Goal: Task Accomplishment & Management: Use online tool/utility

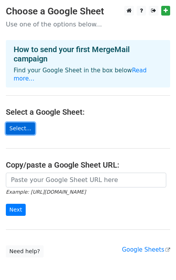
click at [25, 125] on link "Select..." at bounding box center [20, 129] width 29 height 12
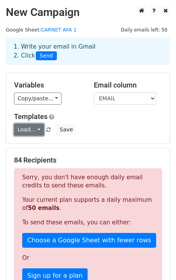
click at [35, 132] on link "Load..." at bounding box center [29, 130] width 30 height 12
click at [100, 125] on div "Load... No templates saved Save" at bounding box center [88, 130] width 160 height 12
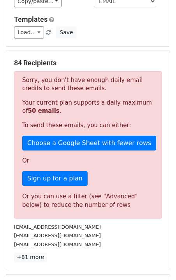
scroll to position [88, 0]
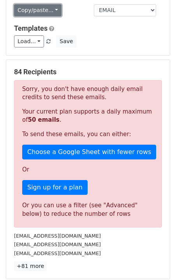
click at [51, 9] on link "Copy/paste..." at bounding box center [37, 10] width 47 height 12
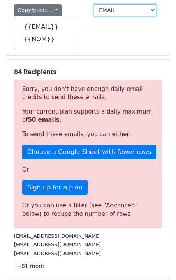
click at [130, 9] on select "EMAIL NOM" at bounding box center [125, 10] width 62 height 12
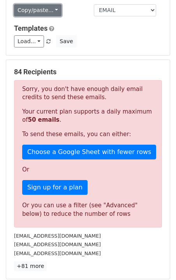
click at [31, 11] on link "Copy/paste..." at bounding box center [37, 10] width 47 height 12
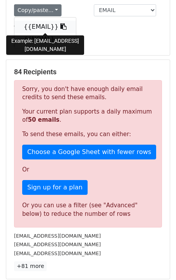
click at [32, 21] on link "{{EMAIL}}" at bounding box center [45, 27] width 62 height 12
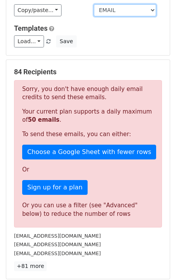
click at [120, 13] on select "EMAIL NOM" at bounding box center [125, 10] width 62 height 12
click at [94, 4] on select "EMAIL NOM" at bounding box center [125, 10] width 62 height 12
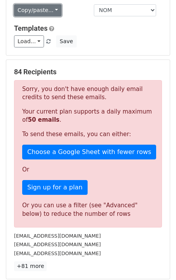
click at [53, 10] on link "Copy/paste..." at bounding box center [37, 10] width 47 height 12
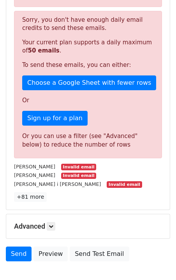
scroll to position [0, 0]
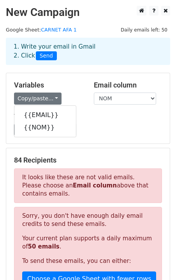
click at [106, 129] on div "Load... No templates saved Save" at bounding box center [88, 130] width 160 height 12
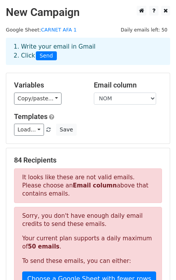
click at [115, 105] on div "Variables Copy/paste... {{EMAIL}} {{NOM}} Email column EMAIL NOM Templates Load…" at bounding box center [87, 108] width 163 height 70
click at [115, 100] on select "EMAIL NOM" at bounding box center [125, 99] width 62 height 12
select select "EMAIL"
click at [94, 93] on select "EMAIL NOM" at bounding box center [125, 99] width 62 height 12
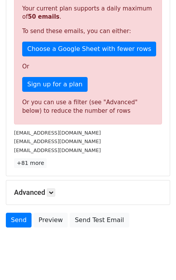
scroll to position [205, 0]
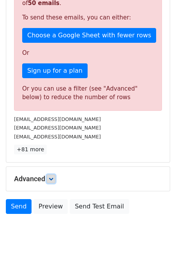
click at [51, 180] on icon at bounding box center [51, 179] width 5 height 5
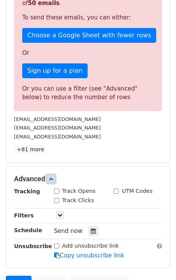
scroll to position [281, 0]
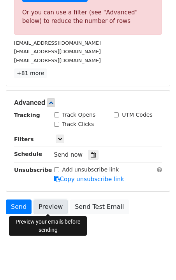
click at [47, 208] on link "Preview" at bounding box center [50, 207] width 34 height 15
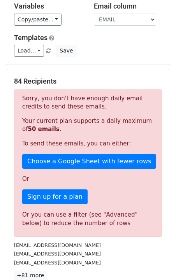
scroll to position [81, 0]
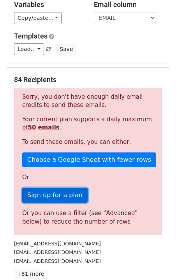
click at [62, 198] on link "Sign up for a plan" at bounding box center [54, 195] width 65 height 15
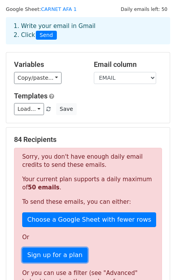
scroll to position [0, 0]
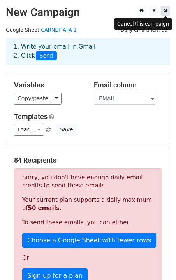
click at [166, 12] on icon at bounding box center [165, 10] width 4 height 5
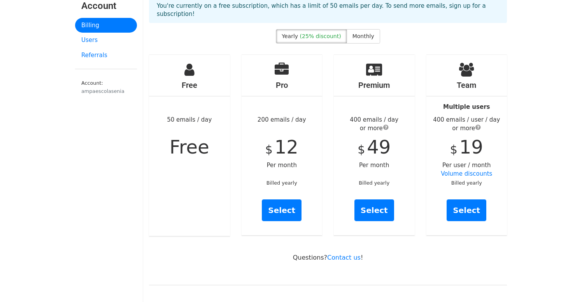
scroll to position [40, 0]
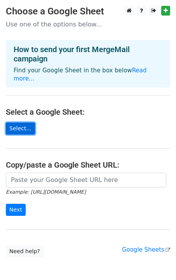
click at [28, 123] on link "Select..." at bounding box center [20, 129] width 29 height 12
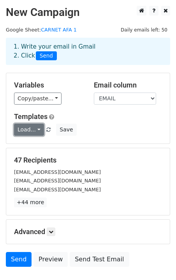
click at [41, 132] on link "Load..." at bounding box center [29, 130] width 30 height 12
click at [109, 121] on div "Templates Load... No templates saved Save" at bounding box center [88, 124] width 160 height 24
click at [79, 86] on h5 "Variables" at bounding box center [48, 85] width 68 height 9
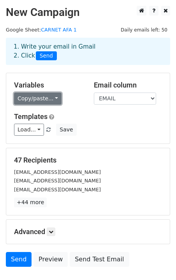
click at [52, 98] on link "Copy/paste..." at bounding box center [37, 99] width 47 height 12
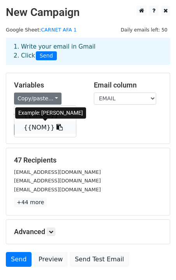
click at [56, 128] on icon at bounding box center [59, 127] width 6 height 6
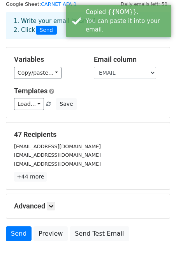
scroll to position [35, 0]
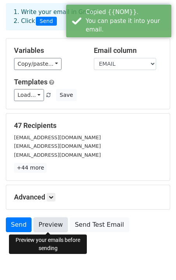
click at [43, 224] on link "Preview" at bounding box center [50, 225] width 34 height 15
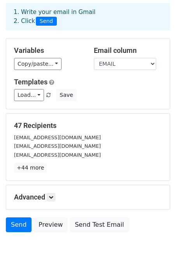
click at [138, 93] on div "Load... No templates saved Save" at bounding box center [88, 95] width 160 height 12
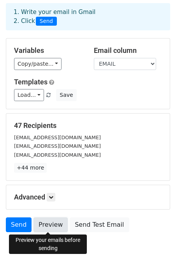
click at [48, 226] on link "Preview" at bounding box center [50, 225] width 34 height 15
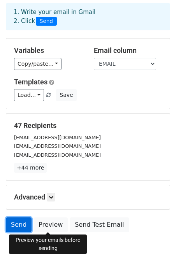
click at [23, 226] on link "Send" at bounding box center [19, 225] width 26 height 15
